Goal: Information Seeking & Learning: Learn about a topic

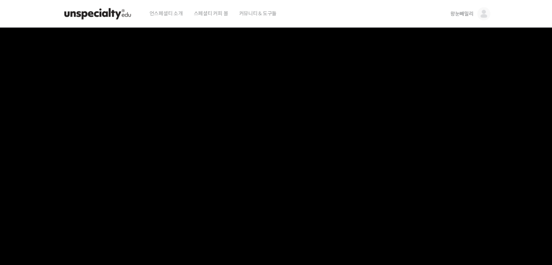
drag, startPoint x: 79, startPoint y: 12, endPoint x: 102, endPoint y: 22, distance: 24.9
click at [79, 12] on img at bounding box center [97, 14] width 71 height 22
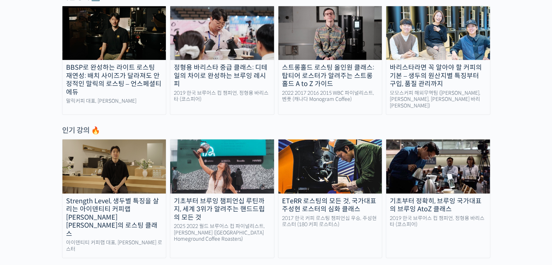
scroll to position [291, 0]
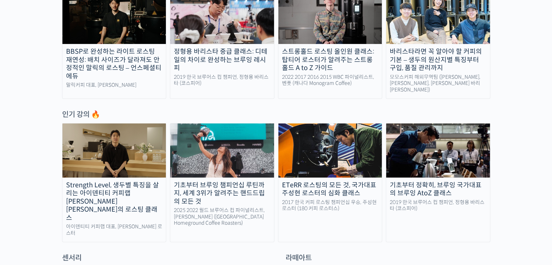
click at [407, 160] on img at bounding box center [438, 150] width 104 height 54
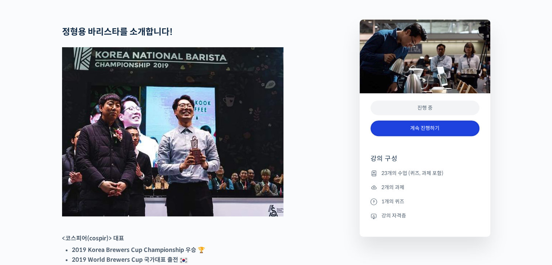
click at [402, 136] on link "계속 진행하기" at bounding box center [425, 129] width 109 height 16
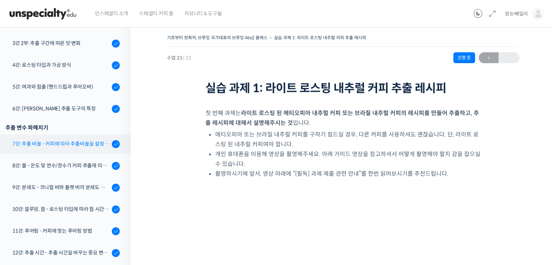
scroll to position [240, 0]
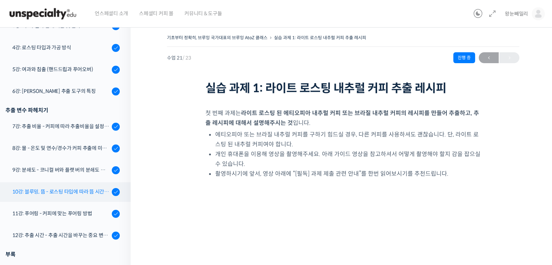
click at [66, 190] on div "10강: 블루밍, 뜸 - 로스팅 타입에 따라 뜸 시간을 다르게 해야 하는 이유" at bounding box center [60, 192] width 97 height 8
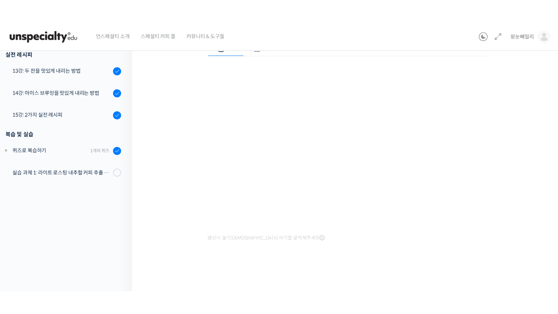
scroll to position [55, 0]
